Goal: Information Seeking & Learning: Learn about a topic

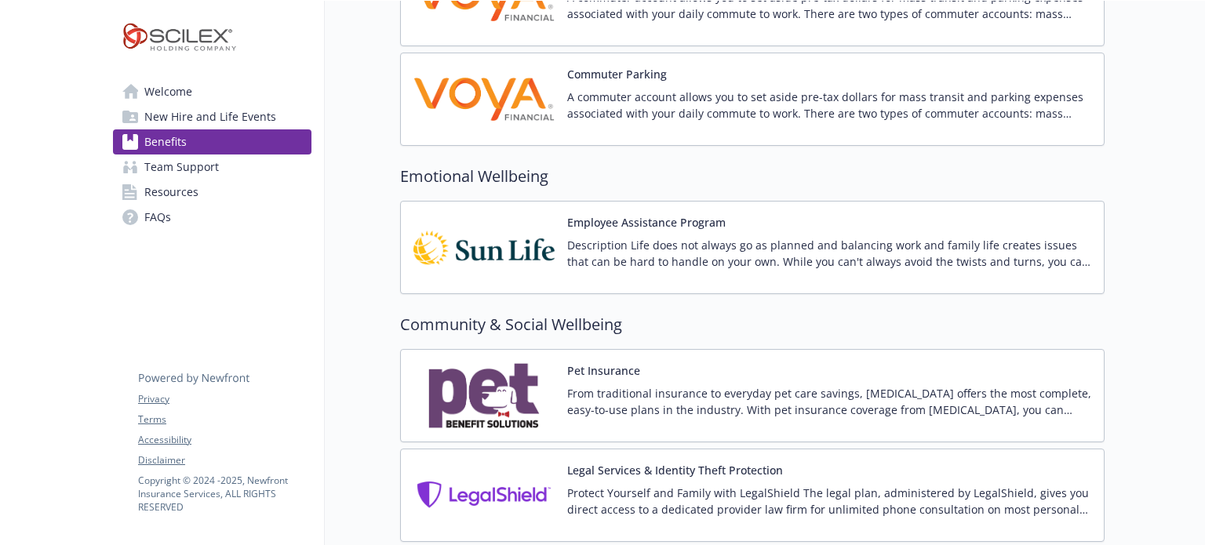
scroll to position [2213, 0]
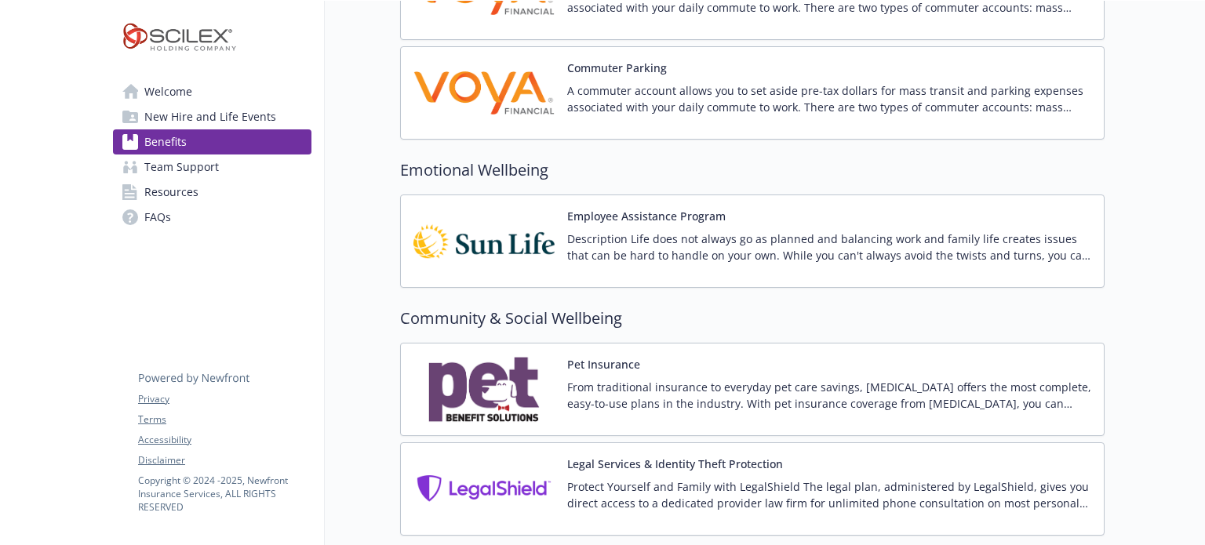
click at [678, 211] on button "Employee Assistance Program" at bounding box center [646, 216] width 158 height 16
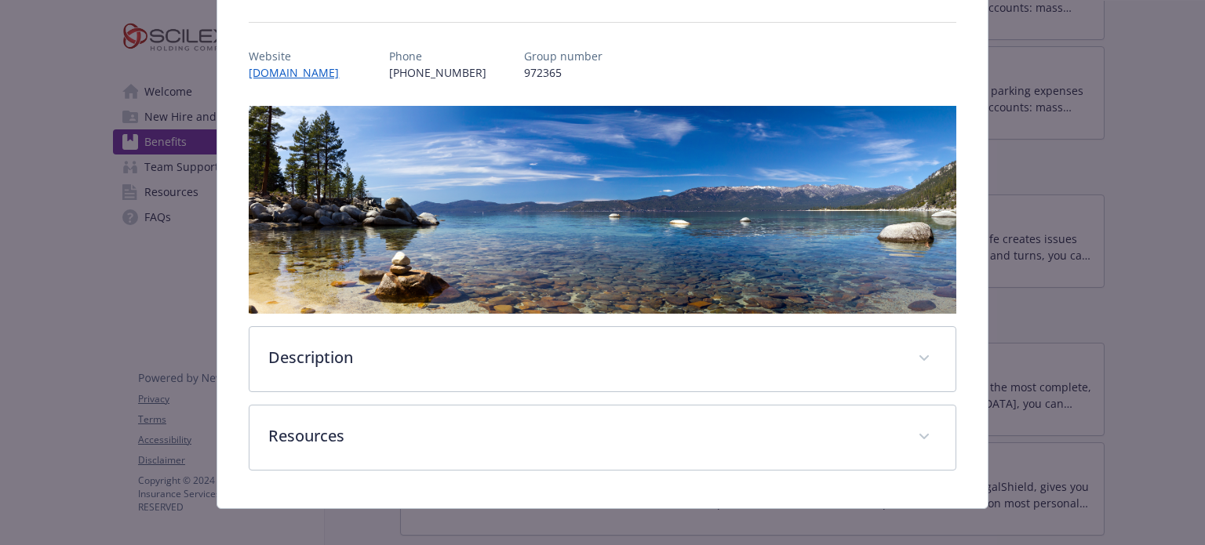
scroll to position [174, 0]
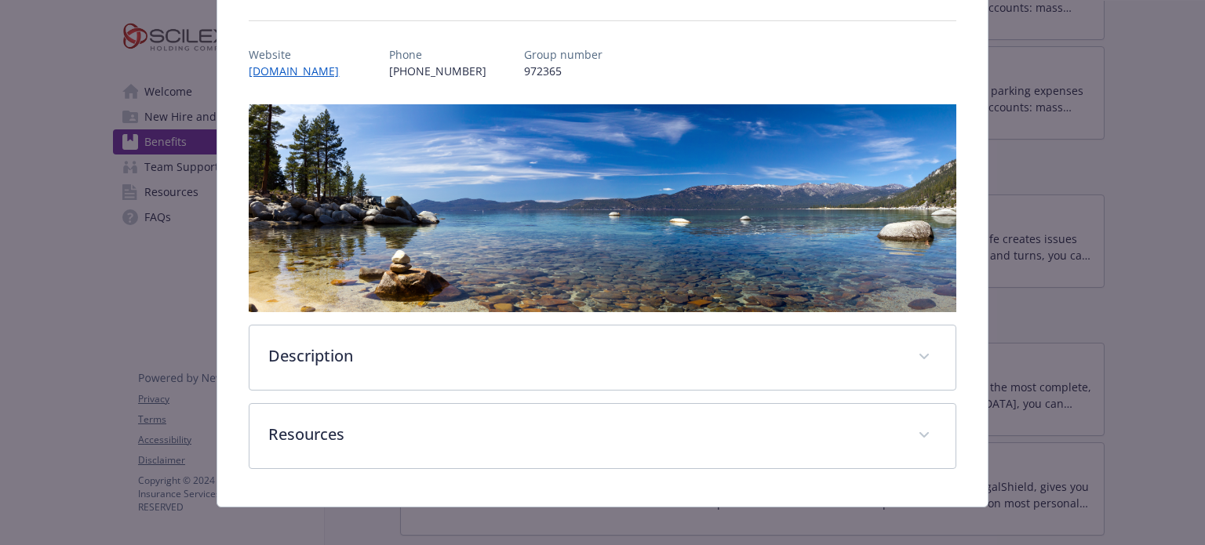
click at [617, 66] on div "Website [DOMAIN_NAME] Phone [PHONE_NUMBER] Group number 972365" at bounding box center [602, 56] width 707 height 45
